Goal: Task Accomplishment & Management: Manage account settings

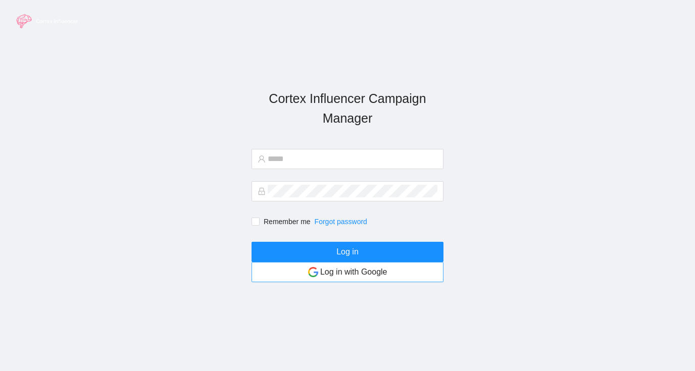
click at [305, 281] on button "Log in with Google" at bounding box center [348, 272] width 192 height 20
click at [252, 85] on section "Cortex Influencer Campaign Manager Remember me Forgot password Log in Log in wi…" at bounding box center [347, 185] width 695 height 371
